Goal: Navigation & Orientation: Find specific page/section

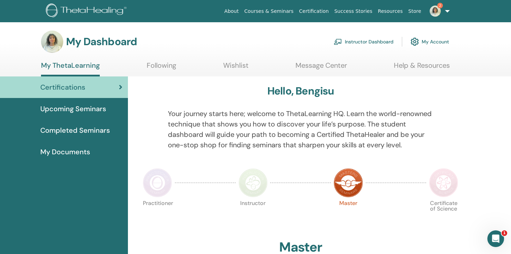
click at [372, 42] on link "Instructor Dashboard" at bounding box center [364, 41] width 60 height 15
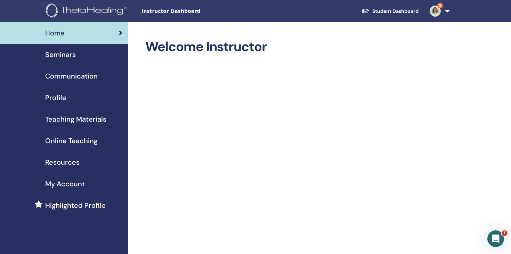
click at [81, 121] on span "Teaching Materials" at bounding box center [75, 119] width 61 height 10
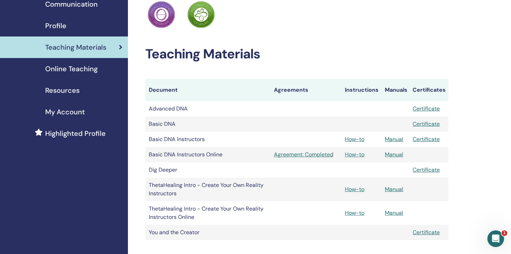
scroll to position [80, 0]
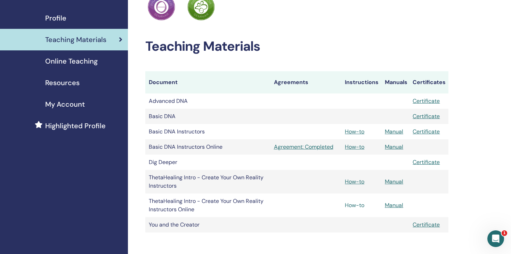
click at [355, 206] on link "How-to" at bounding box center [354, 205] width 19 height 7
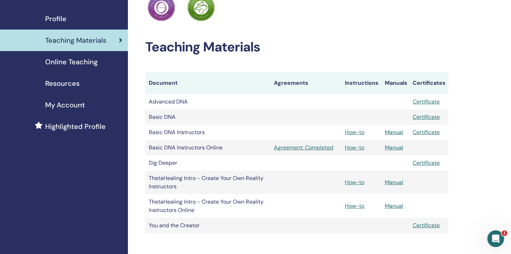
click at [78, 63] on span "Online Teaching" at bounding box center [71, 62] width 52 height 10
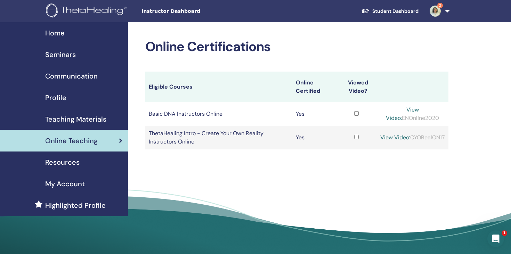
drag, startPoint x: 435, startPoint y: 117, endPoint x: 390, endPoint y: 116, distance: 44.8
click at [390, 116] on div "View Video: ENOnl!ne2020" at bounding box center [412, 114] width 65 height 17
copy div "ENOnl!ne2020"
click at [181, 117] on td "Basic DNA Instructors Online" at bounding box center [218, 114] width 147 height 24
click at [409, 108] on link "View Video:" at bounding box center [402, 114] width 33 height 16
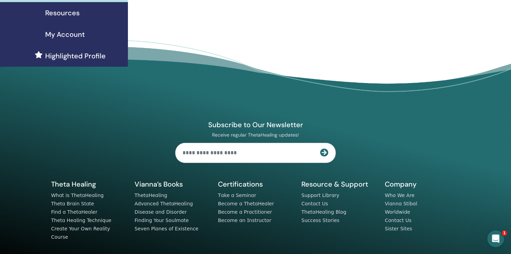
scroll to position [165, 0]
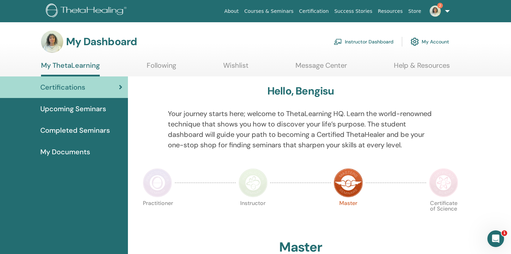
click at [359, 39] on link "Instructor Dashboard" at bounding box center [364, 41] width 60 height 15
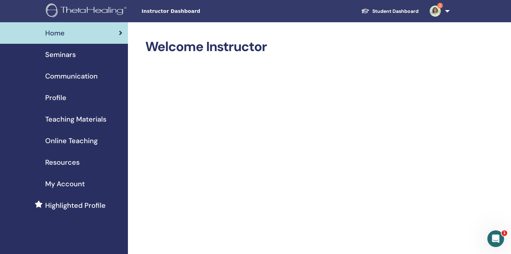
click at [71, 55] on span "Seminars" at bounding box center [60, 54] width 31 height 10
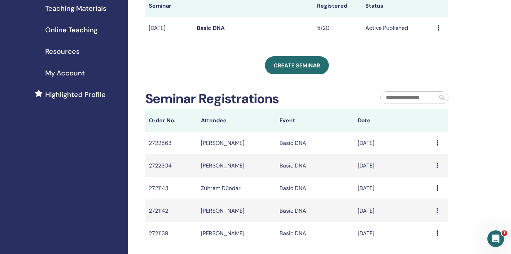
click at [200, 28] on link "Basic DNA" at bounding box center [211, 27] width 28 height 7
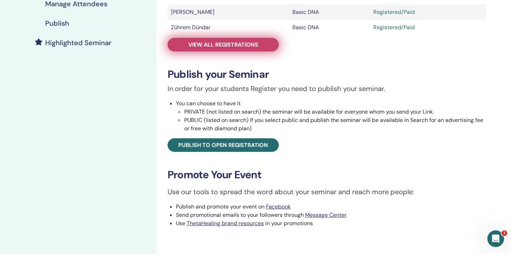
click at [228, 51] on link "View all registrations" at bounding box center [222, 45] width 111 height 14
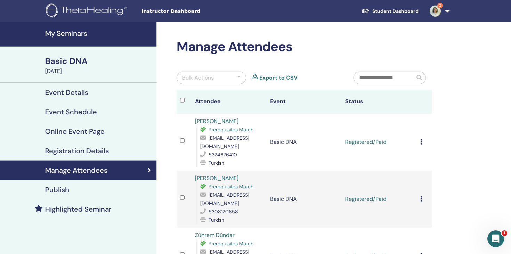
click at [444, 8] on link "2" at bounding box center [438, 11] width 28 height 22
